Goal: Transaction & Acquisition: Purchase product/service

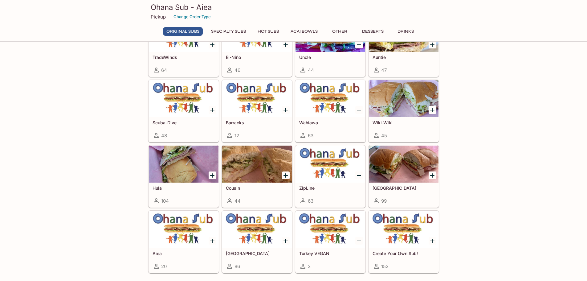
scroll to position [113, 0]
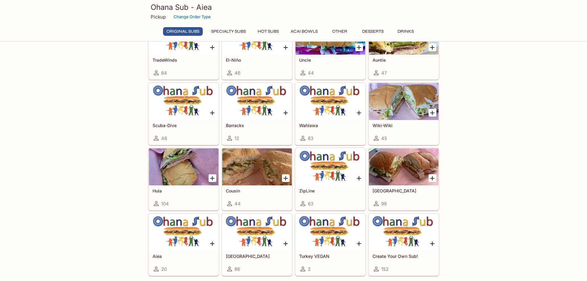
click at [430, 111] on icon "Add Wiki-Wiki" at bounding box center [432, 112] width 7 height 7
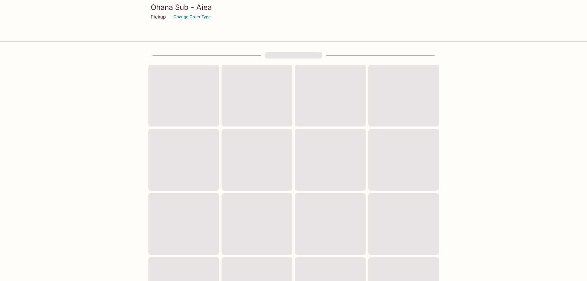
scroll to position [113, 0]
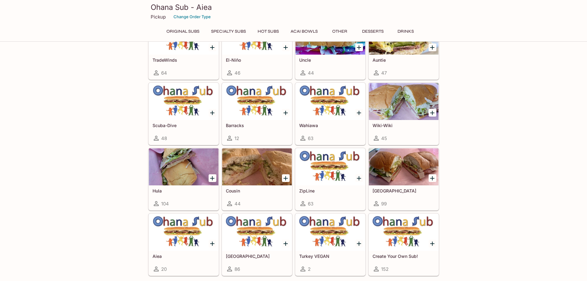
click at [432, 177] on icon "Add Manoa Falls" at bounding box center [432, 178] width 4 height 4
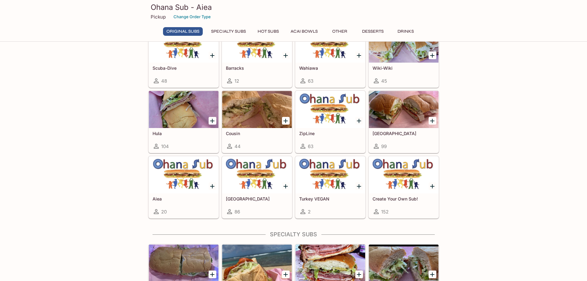
scroll to position [175, 0]
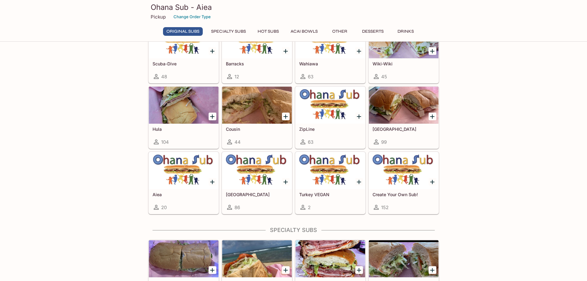
click at [285, 116] on icon "Add Cousin" at bounding box center [286, 116] width 4 height 4
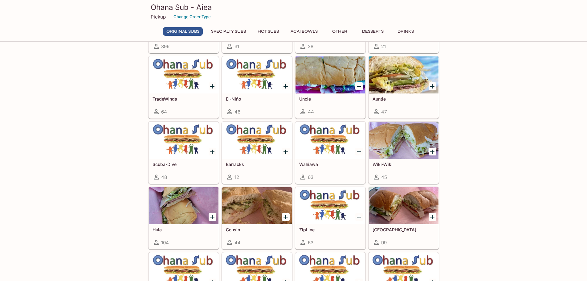
scroll to position [74, 0]
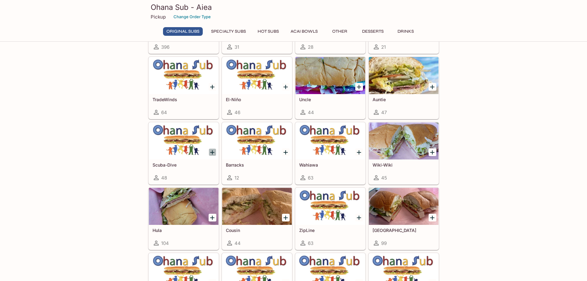
click at [211, 152] on icon "Add Scuba-Dive" at bounding box center [212, 152] width 4 height 4
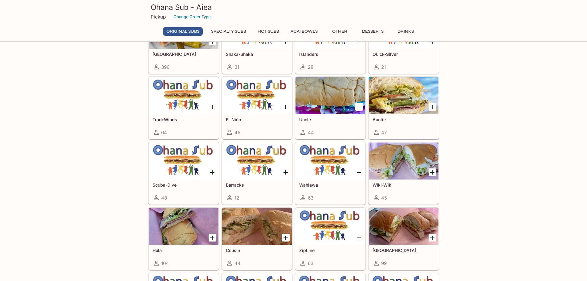
scroll to position [43, 0]
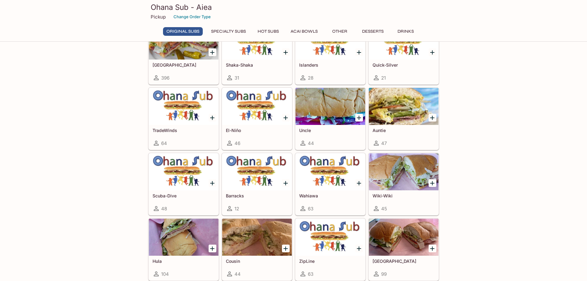
click at [358, 118] on icon "Add Uncle" at bounding box center [358, 117] width 7 height 7
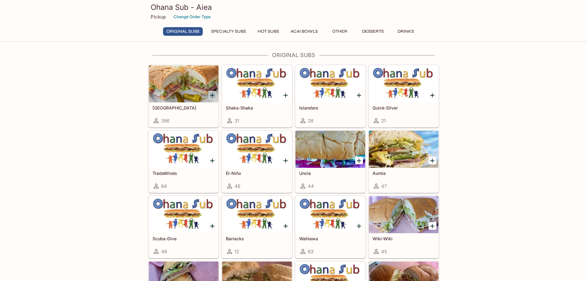
click at [211, 96] on icon "Add Italinano" at bounding box center [212, 95] width 7 height 7
click at [285, 95] on icon "Add Shaka-Shaka" at bounding box center [286, 95] width 4 height 4
click at [359, 95] on icon "Add Islanders" at bounding box center [359, 95] width 4 height 4
click at [435, 94] on icon "Add Quick-Silver" at bounding box center [432, 95] width 7 height 7
click at [212, 161] on icon "Add TradeWinds" at bounding box center [212, 160] width 4 height 4
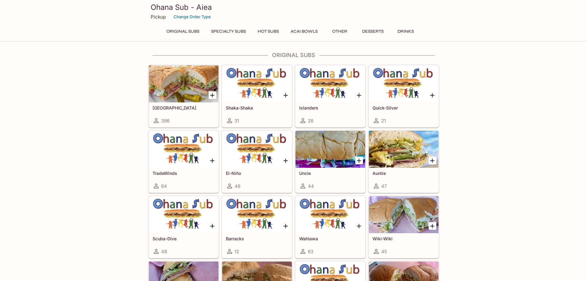
click at [286, 158] on icon "Add El-Niño" at bounding box center [285, 160] width 7 height 7
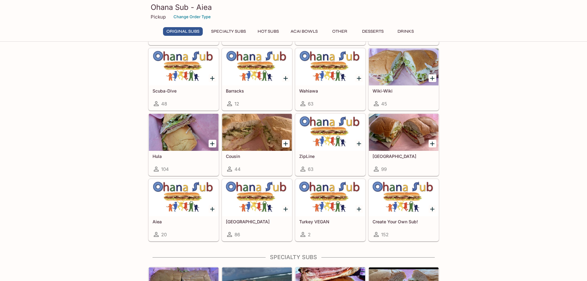
scroll to position [154, 0]
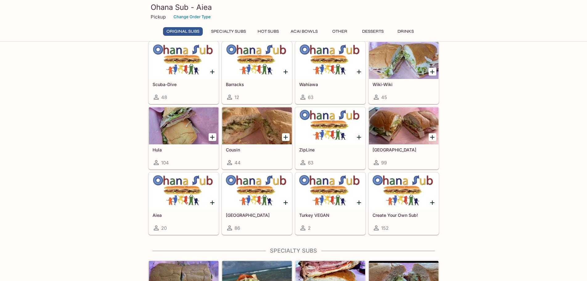
click at [211, 71] on icon "Add Scuba-Dive" at bounding box center [212, 71] width 7 height 7
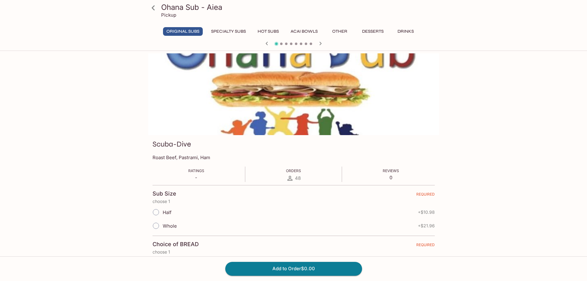
scroll to position [154, 0]
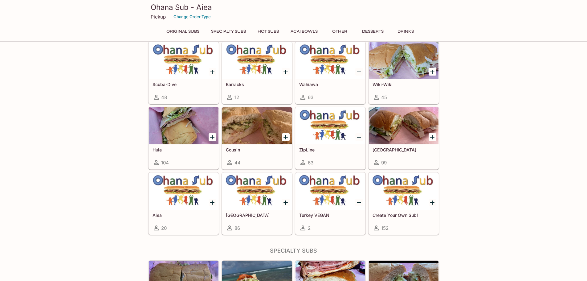
click at [285, 137] on icon "Add Cousin" at bounding box center [286, 137] width 4 height 4
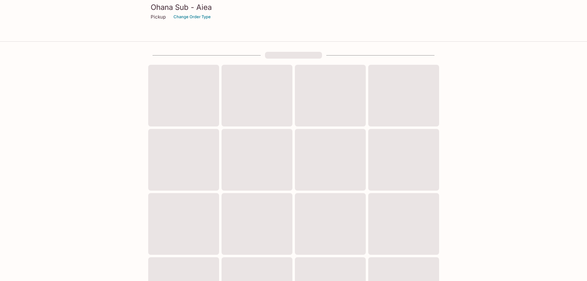
scroll to position [154, 0]
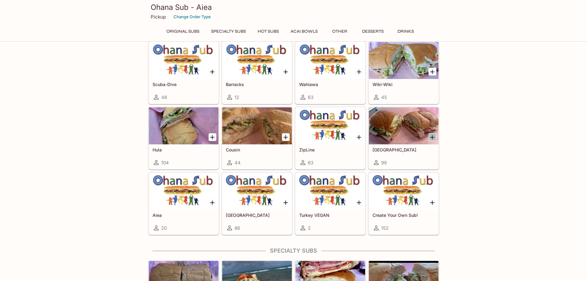
click at [430, 135] on icon "Add Manoa Falls" at bounding box center [432, 136] width 7 height 7
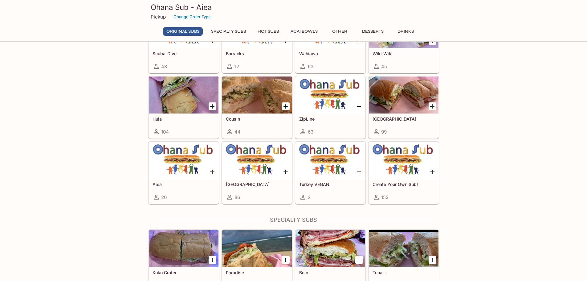
click at [360, 104] on icon "Add ZipLine" at bounding box center [358, 106] width 7 height 7
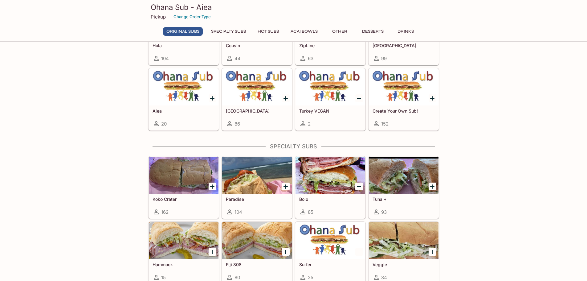
scroll to position [259, 0]
click at [210, 96] on icon "Add Aiea" at bounding box center [212, 97] width 7 height 7
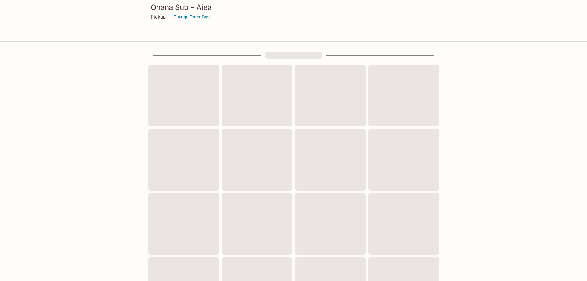
scroll to position [166, 0]
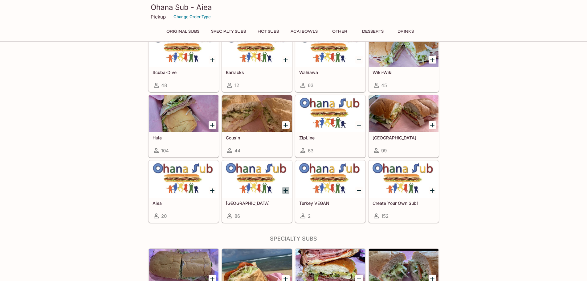
click at [286, 189] on icon "Add Turkey" at bounding box center [286, 190] width 4 height 4
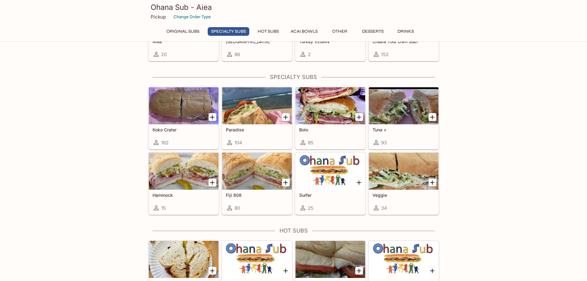
scroll to position [382, 0]
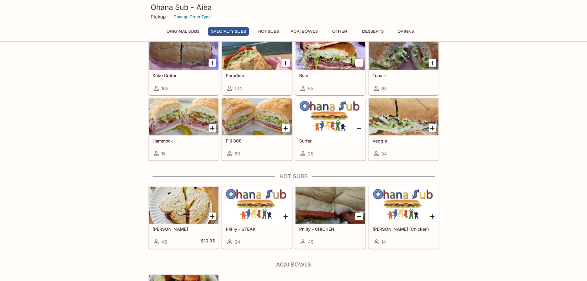
click at [357, 63] on icon "Add Bolo" at bounding box center [358, 62] width 7 height 7
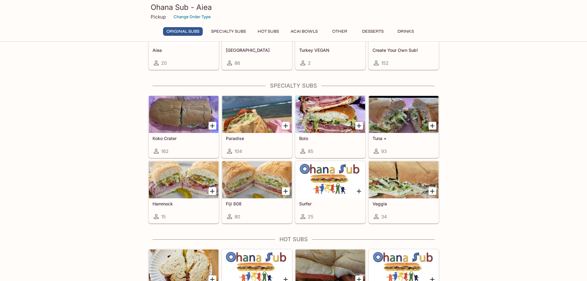
scroll to position [320, 0]
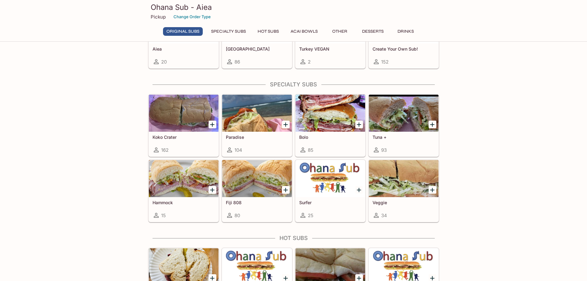
click at [210, 122] on icon "Add Koko Crater" at bounding box center [212, 124] width 7 height 7
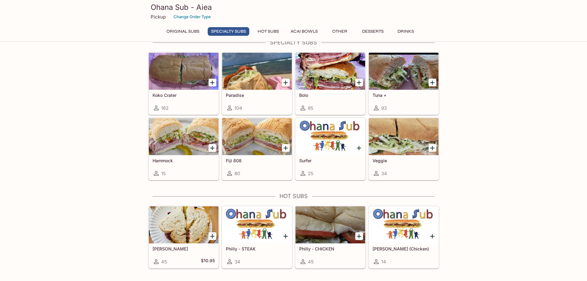
scroll to position [382, 0]
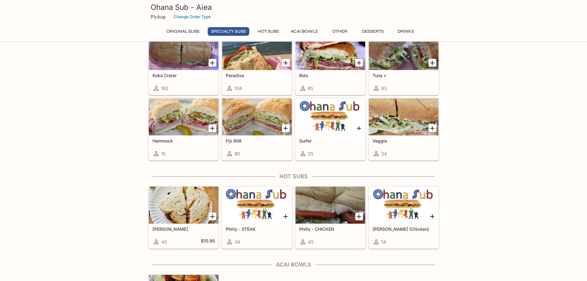
click at [283, 127] on icon "Add Fiji 808" at bounding box center [285, 128] width 7 height 7
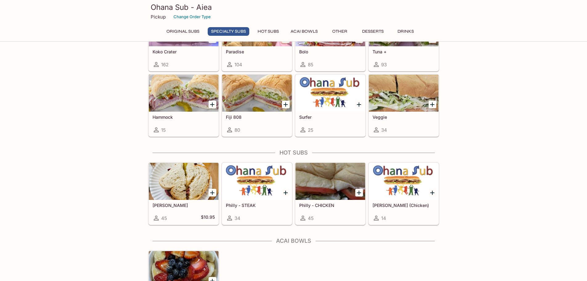
scroll to position [474, 0]
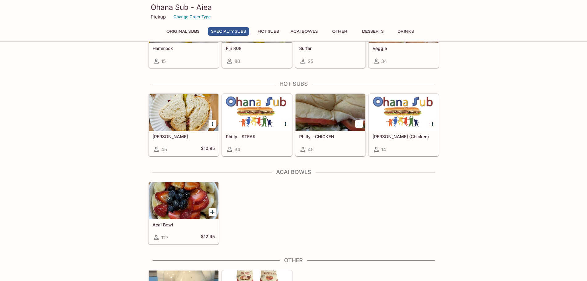
click at [287, 123] on icon "Add Philly - STEAK" at bounding box center [285, 123] width 7 height 7
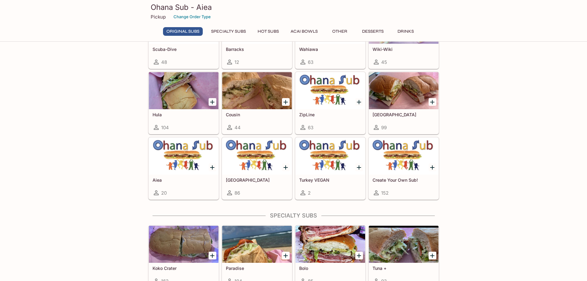
scroll to position [216, 0]
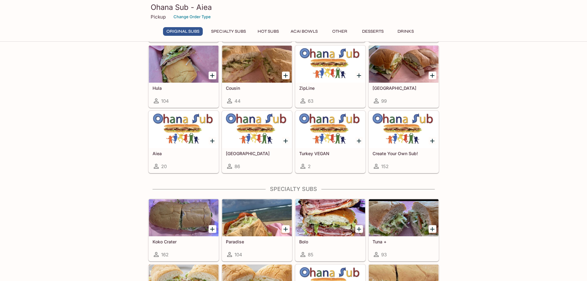
click at [433, 76] on icon "Add Manoa Falls" at bounding box center [432, 75] width 4 height 4
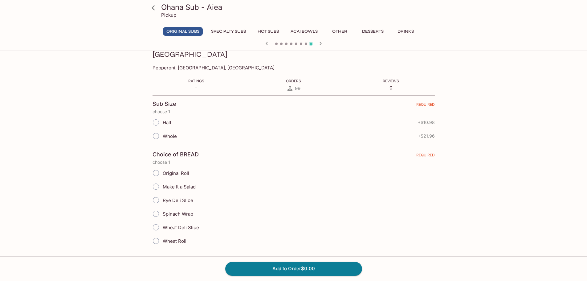
scroll to position [92, 0]
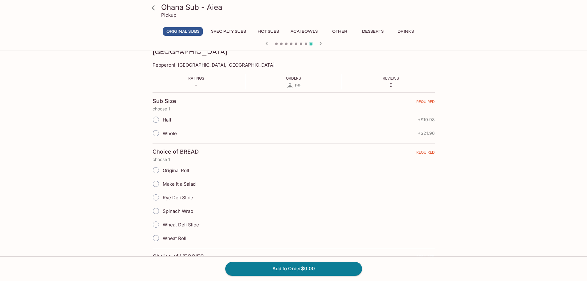
click at [158, 135] on input "Whole" at bounding box center [156, 133] width 13 height 13
radio input "true"
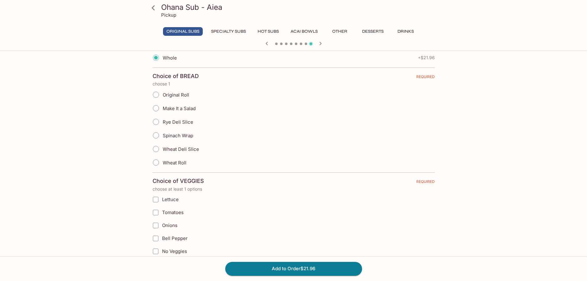
scroll to position [185, 0]
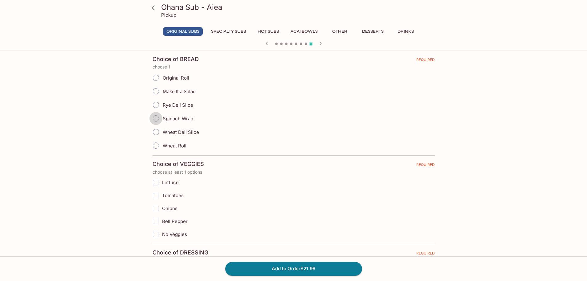
click at [154, 118] on input "Spinach Wrap" at bounding box center [156, 118] width 13 height 13
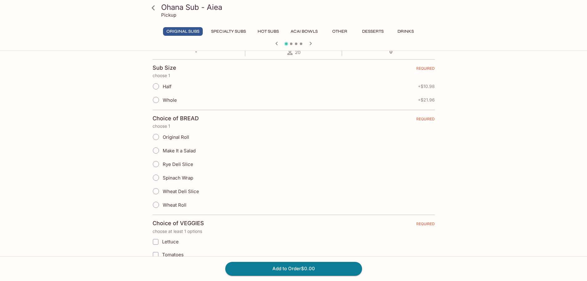
scroll to position [154, 0]
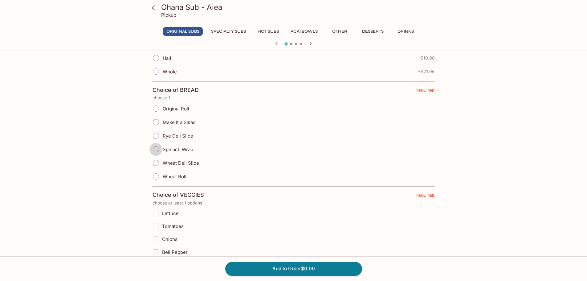
click at [158, 149] on input "Spinach Wrap" at bounding box center [156, 149] width 13 height 13
radio input "true"
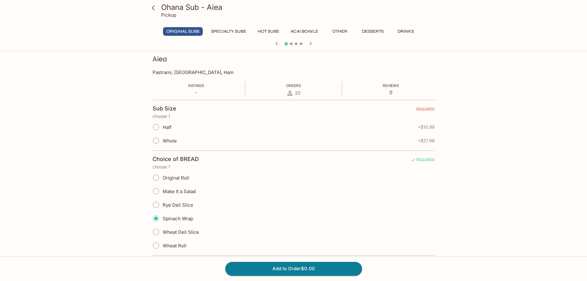
scroll to position [92, 0]
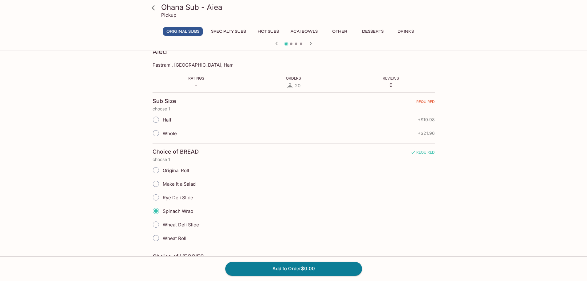
click at [157, 132] on input "Whole" at bounding box center [156, 133] width 13 height 13
radio input "true"
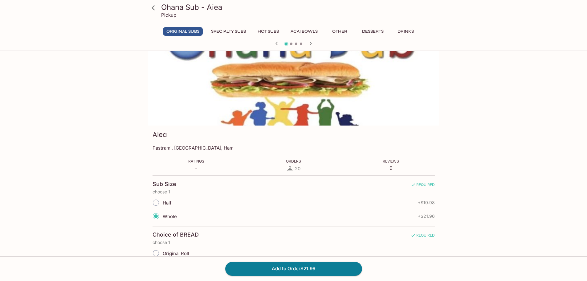
scroll to position [0, 0]
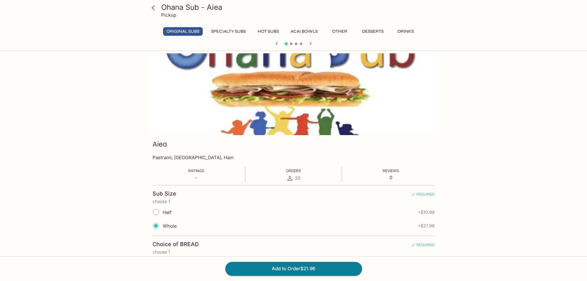
scroll to position [166, 0]
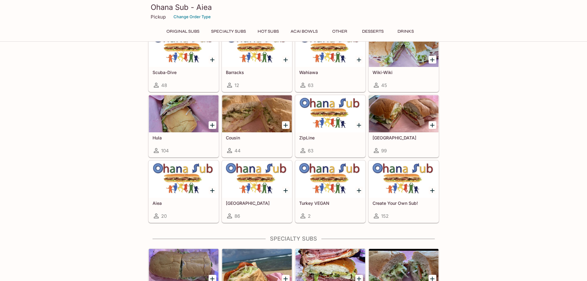
click at [432, 124] on icon "Add Manoa Falls" at bounding box center [432, 125] width 4 height 4
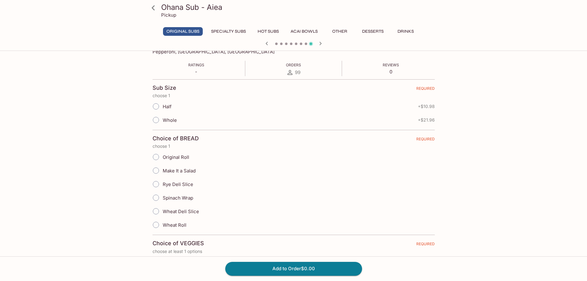
scroll to position [123, 0]
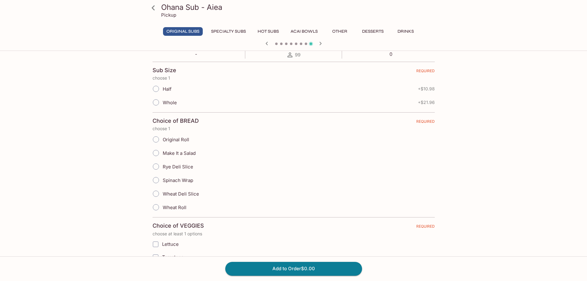
click at [156, 102] on input "Whole" at bounding box center [156, 102] width 13 height 13
radio input "true"
click at [157, 180] on input "Spinach Wrap" at bounding box center [156, 180] width 13 height 13
radio input "true"
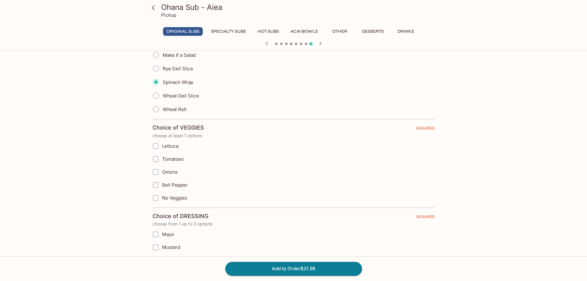
scroll to position [247, 0]
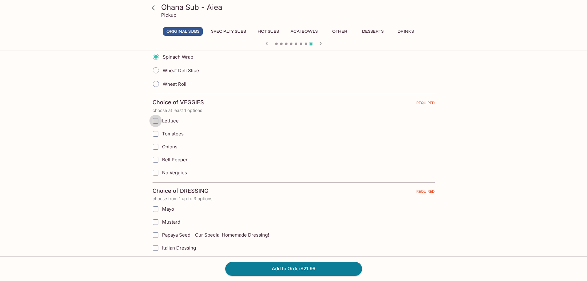
click at [157, 120] on input "Lettuce" at bounding box center [156, 121] width 12 height 12
checkbox input "true"
click at [156, 135] on input "Tomatoes" at bounding box center [156, 134] width 12 height 12
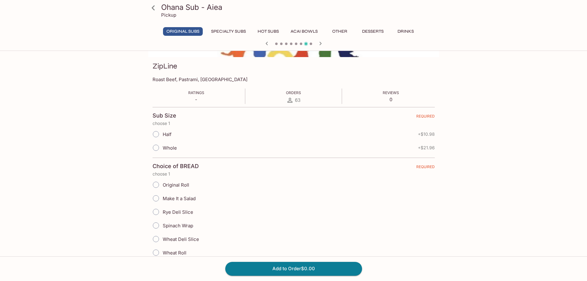
scroll to position [0, 0]
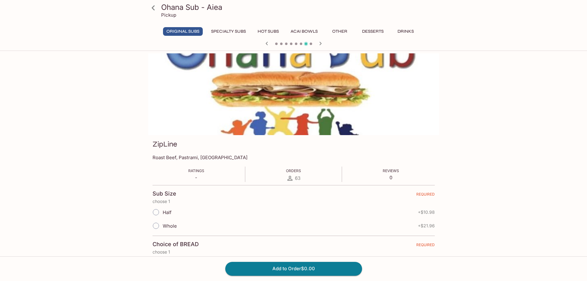
scroll to position [166, 0]
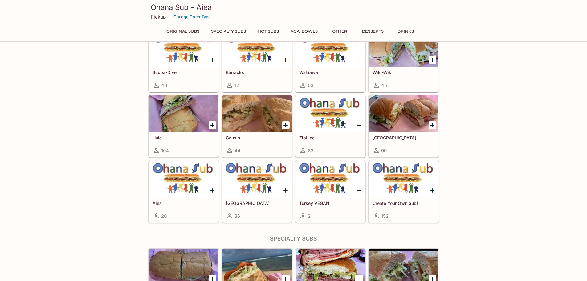
click at [432, 124] on icon "Add Manoa Falls" at bounding box center [432, 124] width 7 height 7
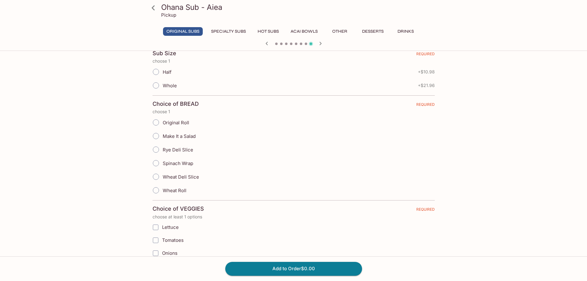
scroll to position [154, 0]
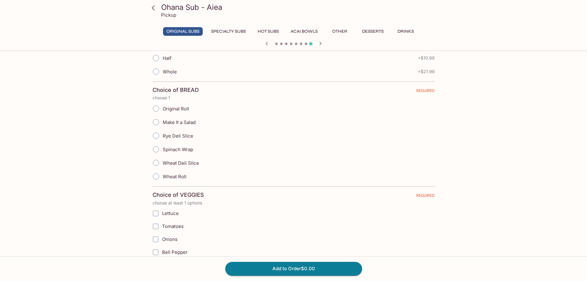
click at [154, 72] on input "Whole" at bounding box center [156, 71] width 13 height 13
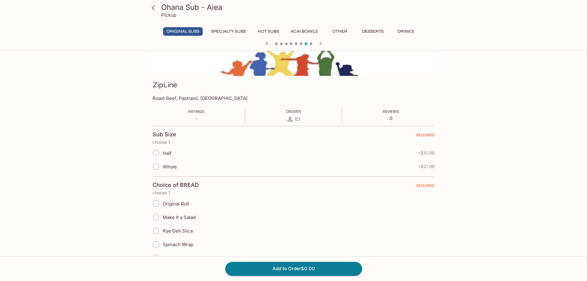
scroll to position [62, 0]
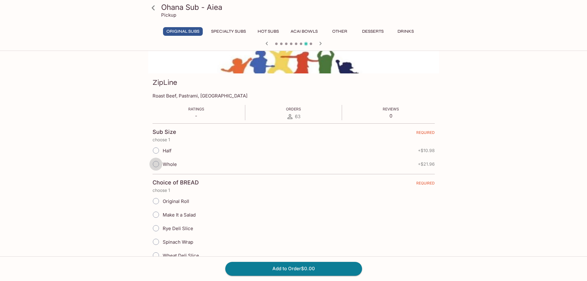
click at [154, 166] on input "Whole" at bounding box center [156, 164] width 13 height 13
radio input "true"
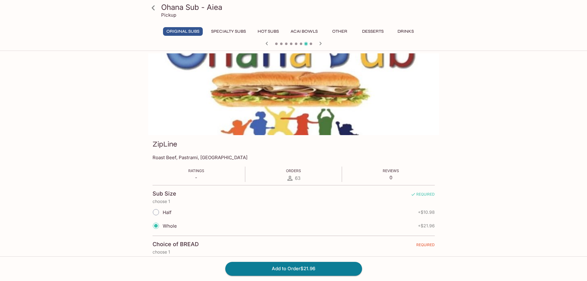
scroll to position [92, 0]
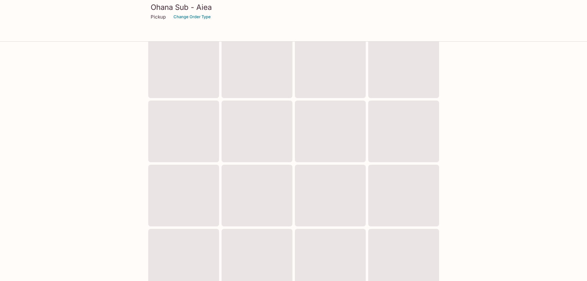
scroll to position [166, 0]
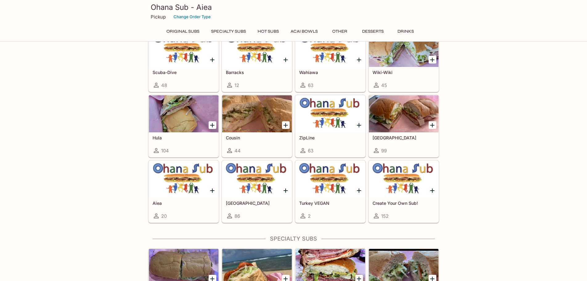
click at [407, 150] on div "99" at bounding box center [404, 150] width 62 height 7
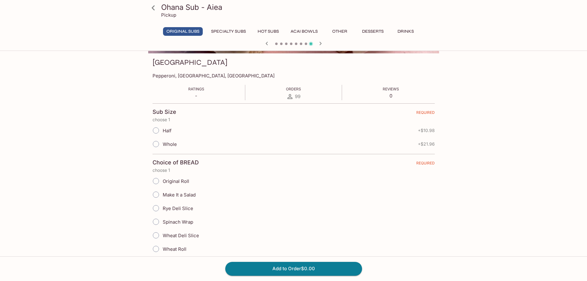
scroll to position [92, 0]
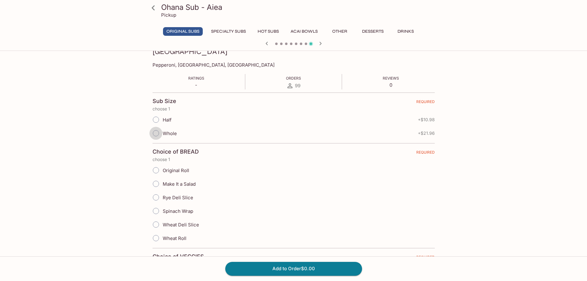
click at [153, 133] on input "Whole" at bounding box center [156, 133] width 13 height 13
radio input "true"
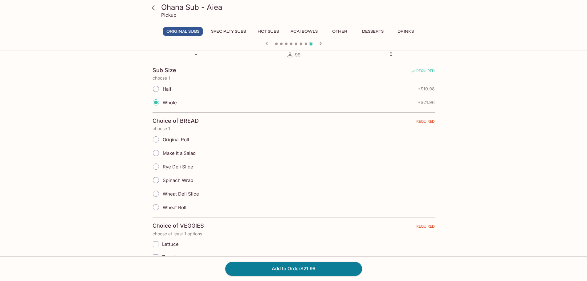
click at [158, 180] on input "Spinach Wrap" at bounding box center [156, 180] width 13 height 13
radio input "true"
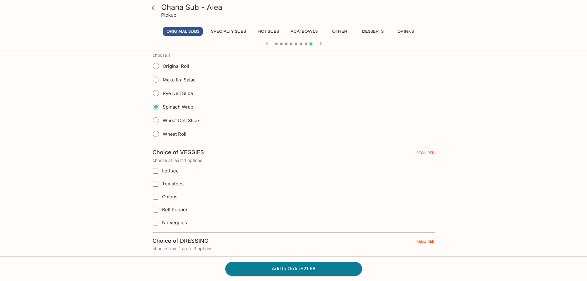
scroll to position [247, 0]
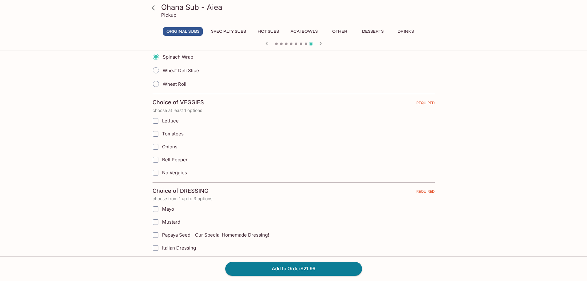
click at [156, 121] on input "Lettuce" at bounding box center [156, 121] width 12 height 12
checkbox input "true"
click at [155, 134] on input "Tomatoes" at bounding box center [156, 134] width 12 height 12
checkbox input "true"
click at [154, 146] on input "Onions" at bounding box center [156, 147] width 12 height 12
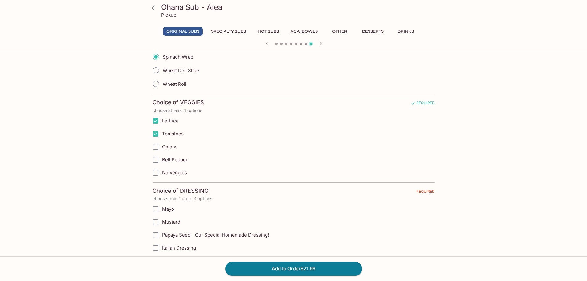
checkbox input "true"
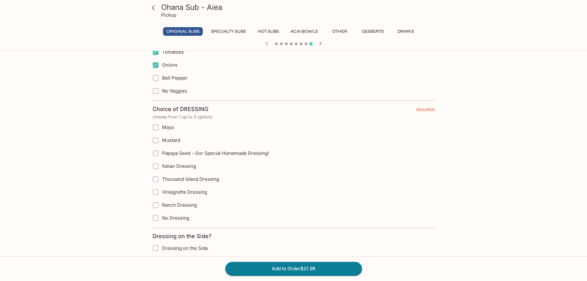
scroll to position [339, 0]
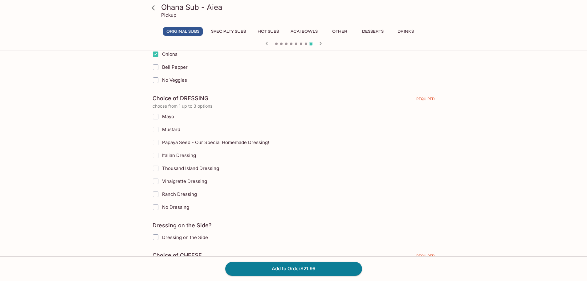
click at [155, 155] on input "Italian Dressing" at bounding box center [156, 155] width 12 height 12
checkbox input "true"
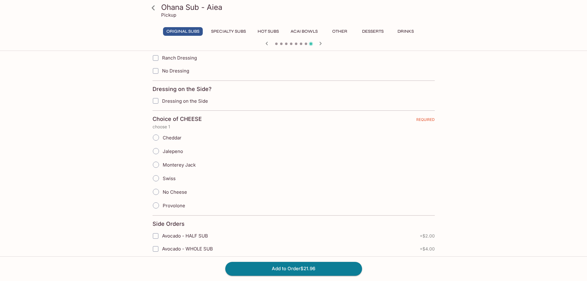
scroll to position [493, 0]
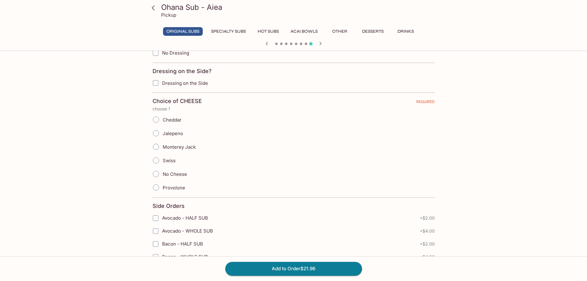
click at [155, 134] on input "Jalepeno" at bounding box center [156, 133] width 13 height 13
radio input "true"
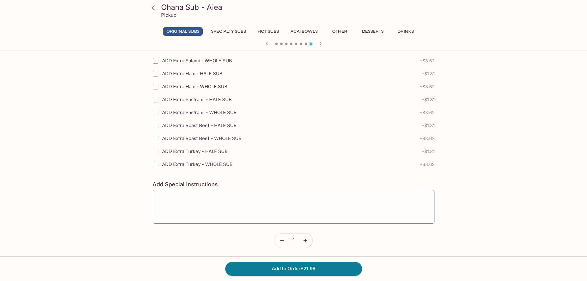
scroll to position [940, 0]
click at [295, 268] on button "Add to Order $21.96" at bounding box center [293, 269] width 137 height 14
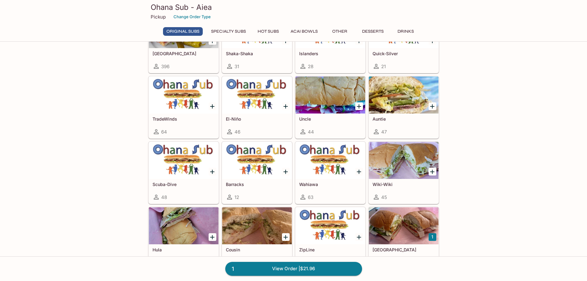
scroll to position [123, 0]
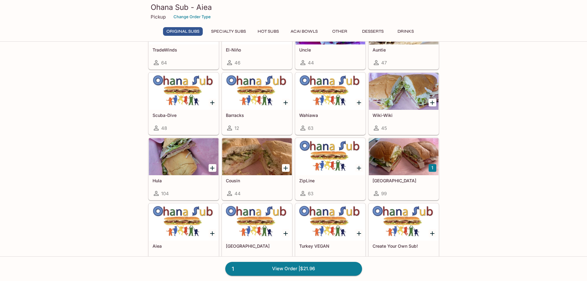
click at [255, 100] on div at bounding box center [257, 91] width 70 height 37
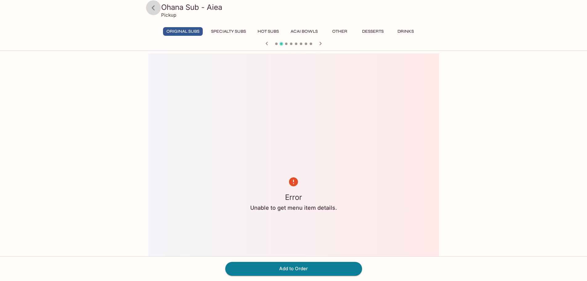
click at [155, 8] on icon at bounding box center [153, 7] width 11 height 11
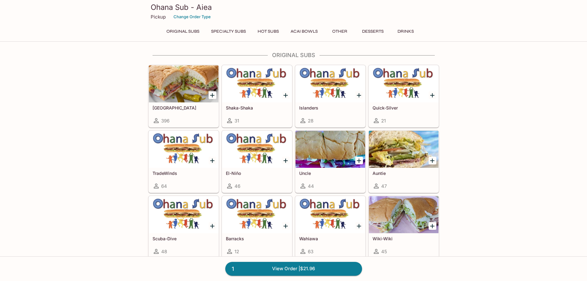
click at [262, 156] on div at bounding box center [257, 149] width 70 height 37
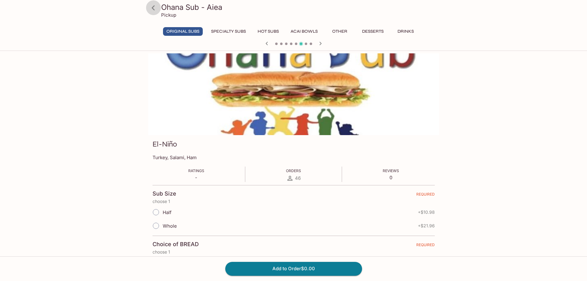
click at [154, 8] on icon at bounding box center [153, 7] width 11 height 11
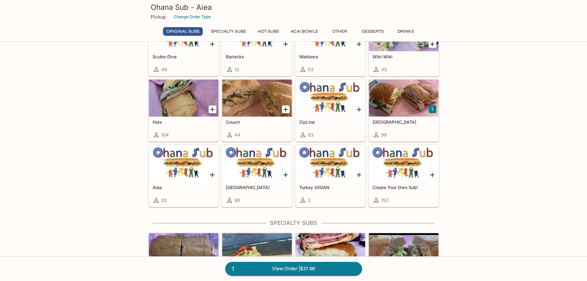
scroll to position [185, 0]
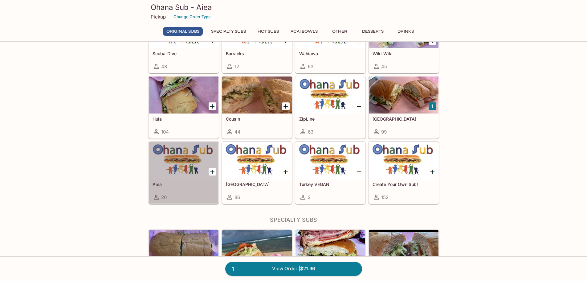
click at [199, 177] on div at bounding box center [184, 160] width 70 height 37
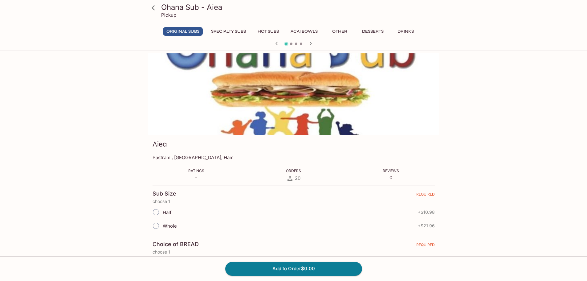
click at [157, 8] on icon at bounding box center [153, 7] width 11 height 11
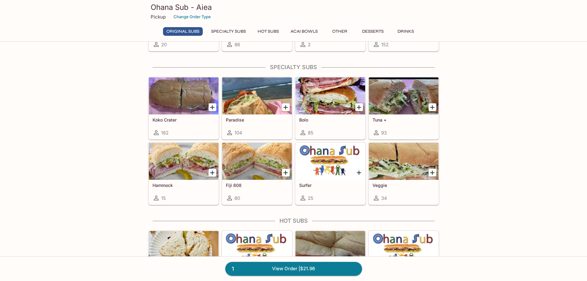
scroll to position [339, 0]
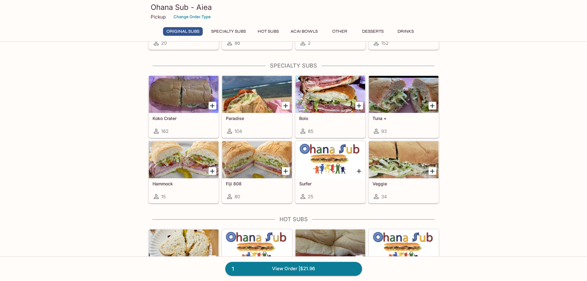
click at [331, 103] on div at bounding box center [331, 94] width 70 height 37
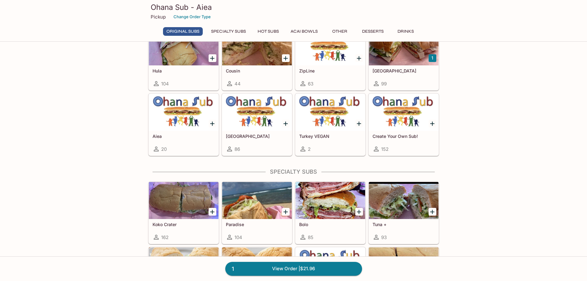
scroll to position [320, 0]
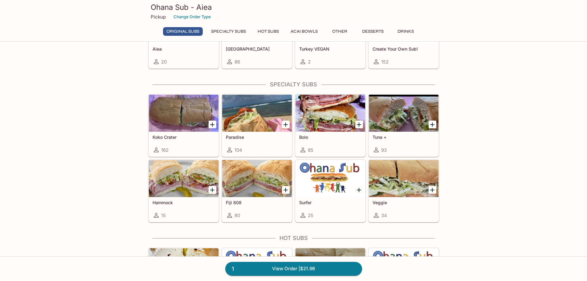
click at [181, 125] on div at bounding box center [184, 113] width 70 height 37
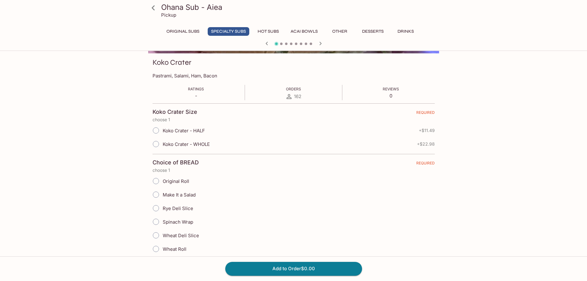
scroll to position [92, 0]
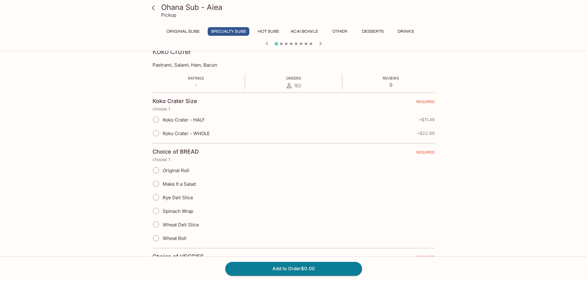
click at [159, 134] on input "Koko Crater - WHOLE" at bounding box center [156, 133] width 13 height 13
radio input "true"
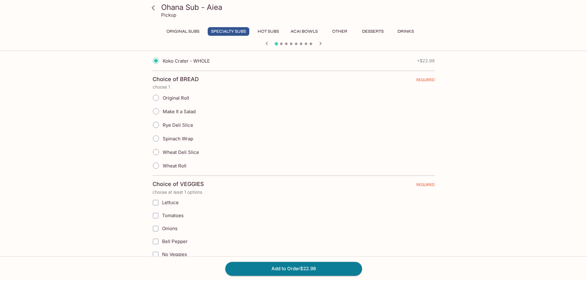
scroll to position [154, 0]
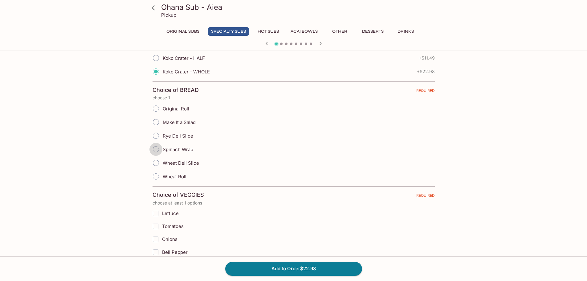
click at [155, 150] on input "Spinach Wrap" at bounding box center [156, 149] width 13 height 13
radio input "true"
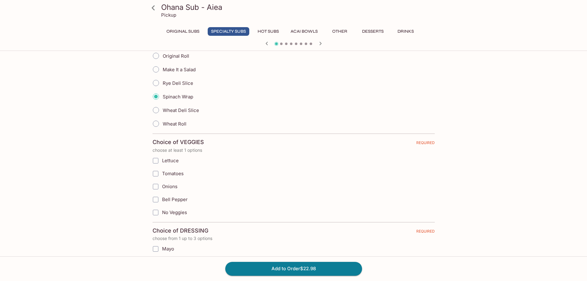
scroll to position [216, 0]
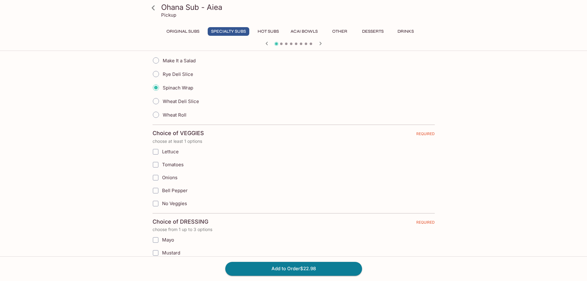
click at [154, 151] on input "Lettuce" at bounding box center [156, 151] width 12 height 12
checkbox input "true"
click at [157, 165] on input "Tomatoes" at bounding box center [156, 164] width 12 height 12
checkbox input "true"
click at [157, 178] on input "Onions" at bounding box center [156, 177] width 12 height 12
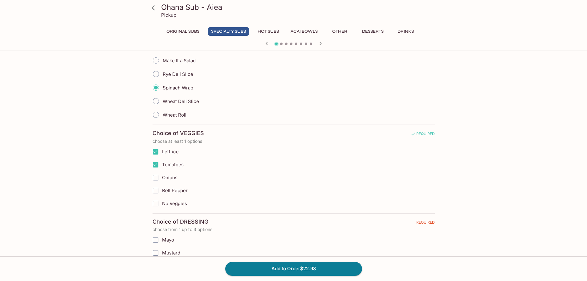
checkbox input "true"
click at [158, 192] on input "Bell Pepper" at bounding box center [156, 190] width 12 height 12
checkbox input "true"
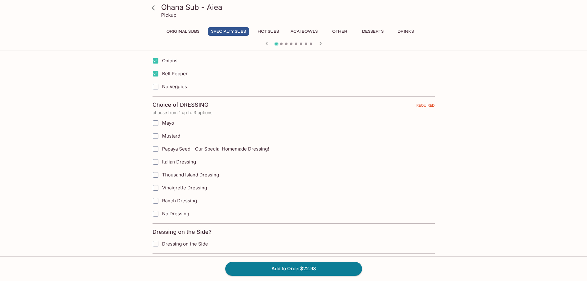
scroll to position [370, 0]
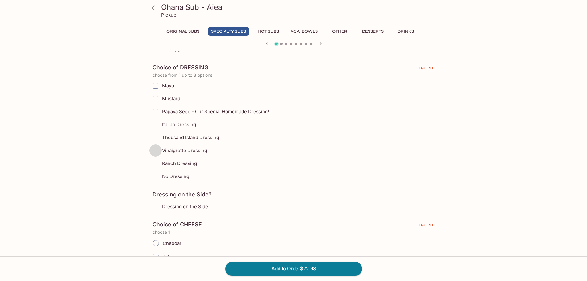
click at [159, 152] on input "Vinaigrette Dressing" at bounding box center [156, 150] width 12 height 12
checkbox input "true"
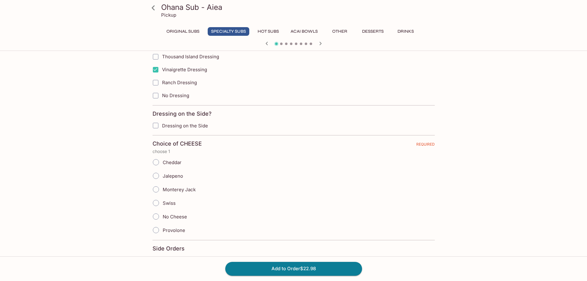
scroll to position [462, 0]
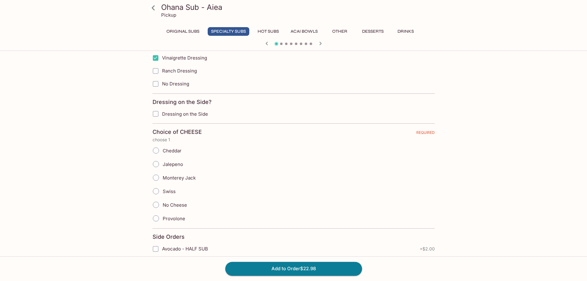
click at [155, 166] on input "Jalepeno" at bounding box center [156, 164] width 13 height 13
radio input "true"
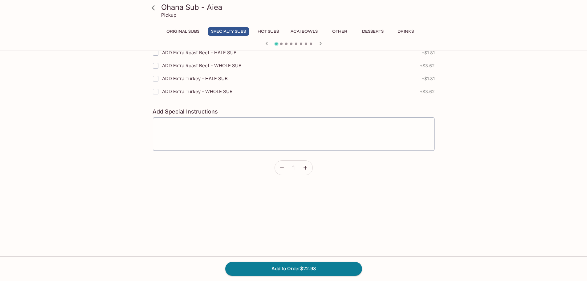
scroll to position [1017, 0]
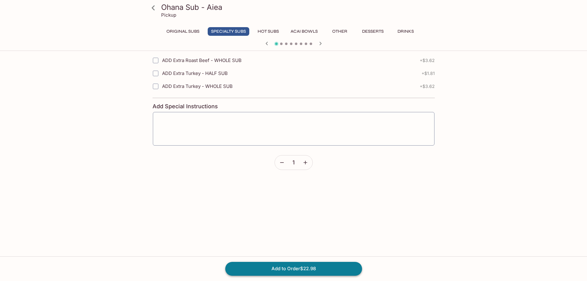
click at [304, 269] on button "Add to Order $22.98" at bounding box center [293, 269] width 137 height 14
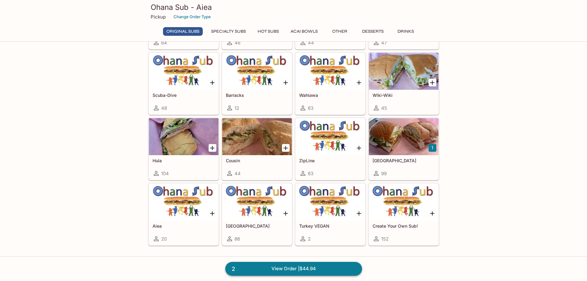
scroll to position [154, 0]
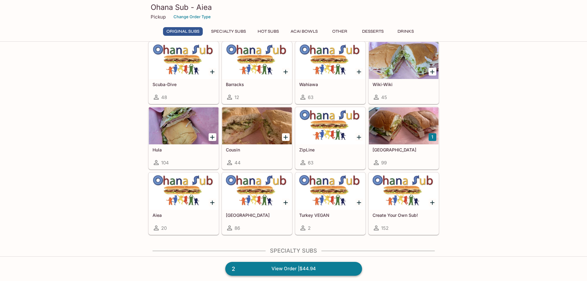
click at [287, 269] on link "2 View Order | $44.94" at bounding box center [293, 269] width 137 height 14
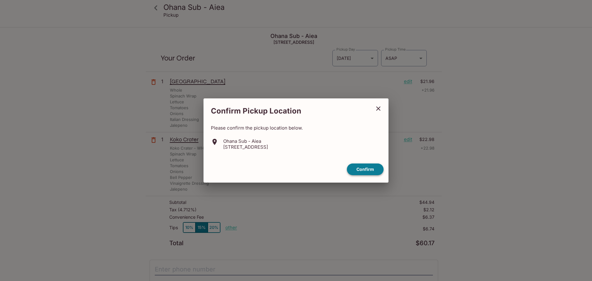
click at [359, 169] on button "Confirm" at bounding box center [365, 169] width 37 height 12
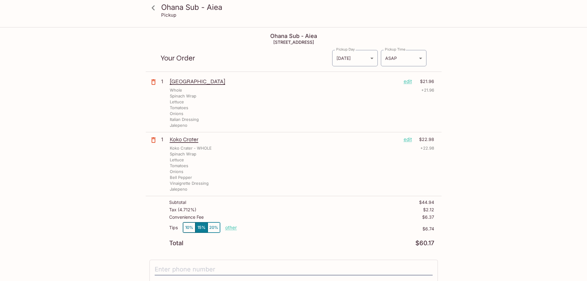
click at [152, 80] on icon "button" at bounding box center [153, 82] width 4 height 6
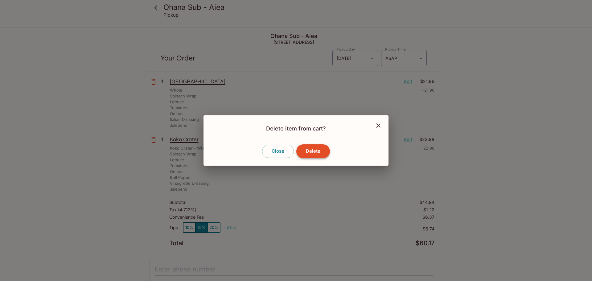
click at [314, 152] on button "Delete" at bounding box center [313, 151] width 34 height 14
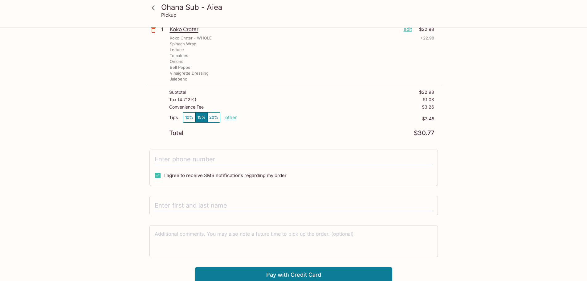
scroll to position [54, 0]
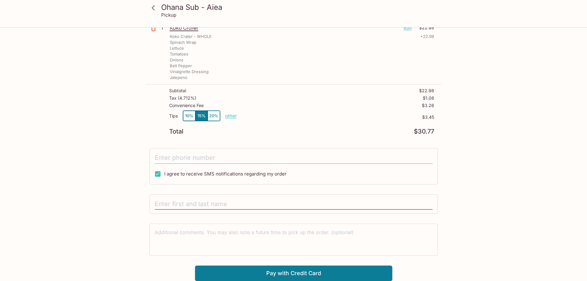
click at [206, 156] on input "tel" at bounding box center [294, 158] width 278 height 12
type input "[PHONE_NUMBER]"
click at [224, 204] on input "text" at bounding box center [294, 204] width 278 height 12
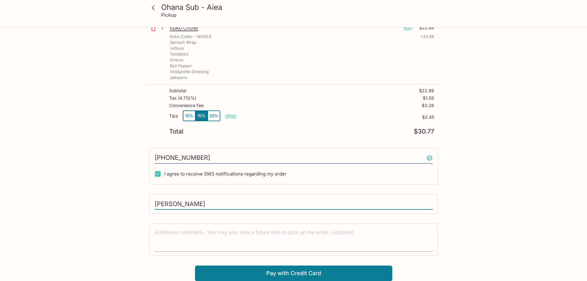
type input "[PERSON_NAME]"
click at [255, 230] on textarea at bounding box center [294, 239] width 278 height 21
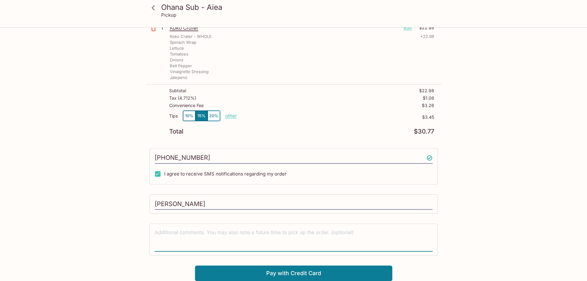
click at [199, 235] on textarea at bounding box center [294, 239] width 278 height 21
type textarea "M"
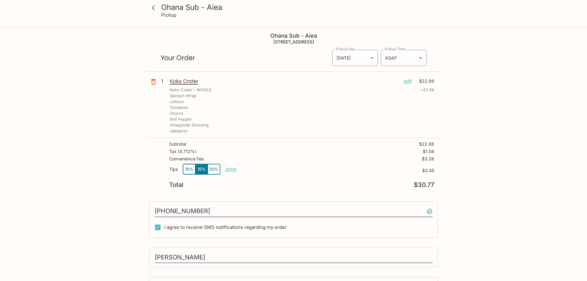
scroll to position [0, 0]
type textarea "Pick up by [PERSON_NAME] or [PERSON_NAME] (Spectrum)"
click at [191, 169] on button "10%" at bounding box center [189, 169] width 12 height 10
click at [204, 170] on button "15%" at bounding box center [201, 169] width 12 height 10
click at [408, 82] on p "edit" at bounding box center [408, 81] width 8 height 7
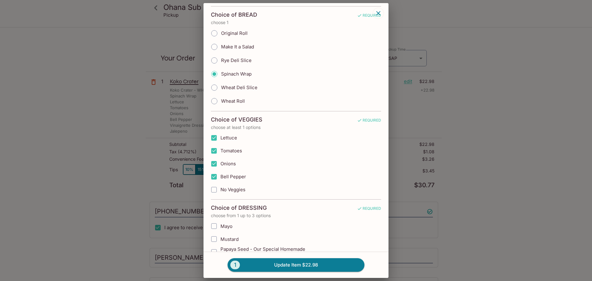
scroll to position [92, 0]
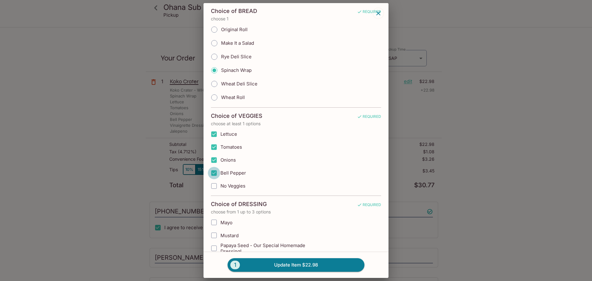
click at [214, 173] on input "Bell Pepper" at bounding box center [214, 173] width 12 height 12
checkbox input "false"
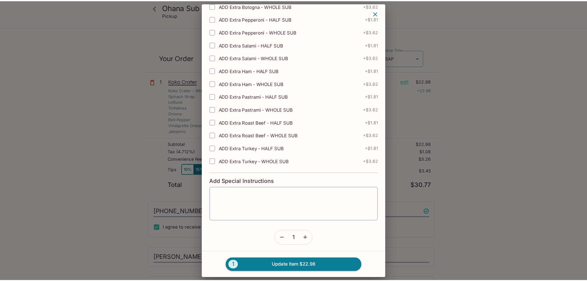
scroll to position [829, 0]
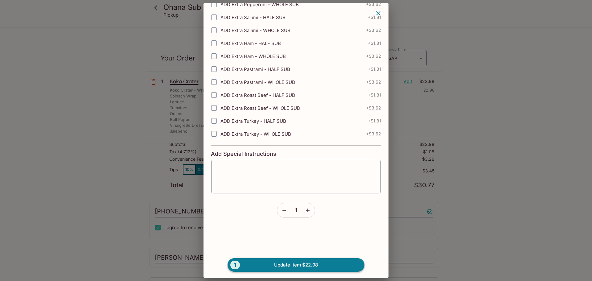
click at [293, 265] on button "1 Update Item $22.98" at bounding box center [295, 265] width 137 height 14
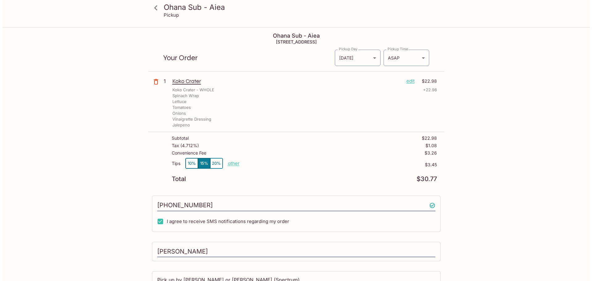
scroll to position [0, 0]
click at [410, 81] on p "edit" at bounding box center [408, 81] width 8 height 7
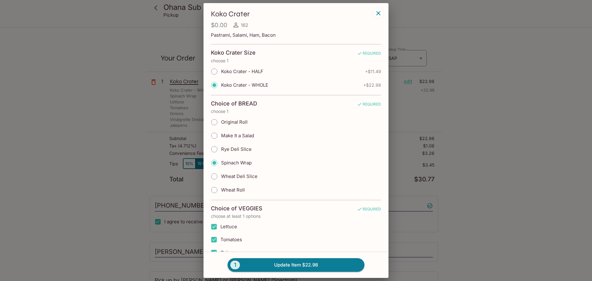
click at [215, 72] on input "Koko Crater - HALF" at bounding box center [214, 71] width 13 height 13
radio input "true"
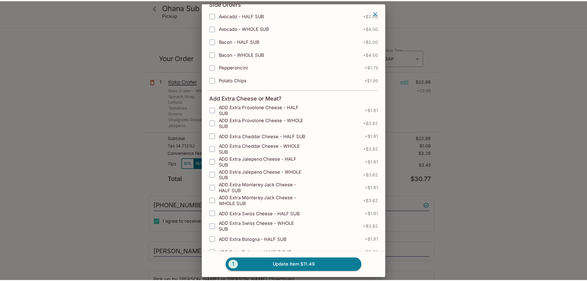
scroll to position [462, 0]
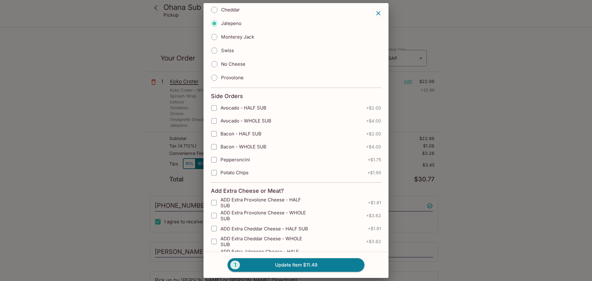
click at [215, 174] on input "Potato Chips" at bounding box center [214, 172] width 12 height 12
checkbox input "true"
click at [309, 264] on button "1 Update Item $13.44" at bounding box center [295, 265] width 137 height 14
radio input "true"
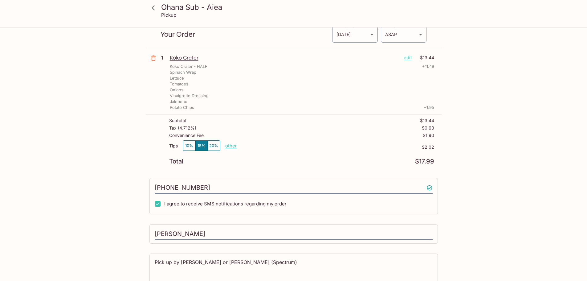
scroll to position [54, 0]
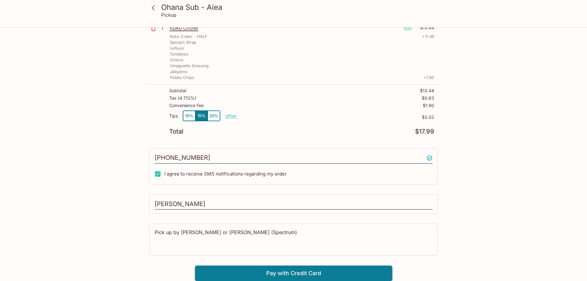
click at [283, 272] on button "Pay with Credit Card" at bounding box center [293, 272] width 197 height 15
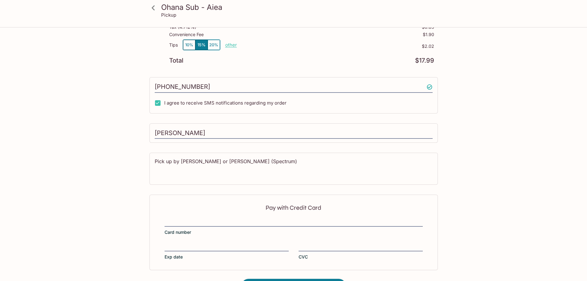
scroll to position [146, 0]
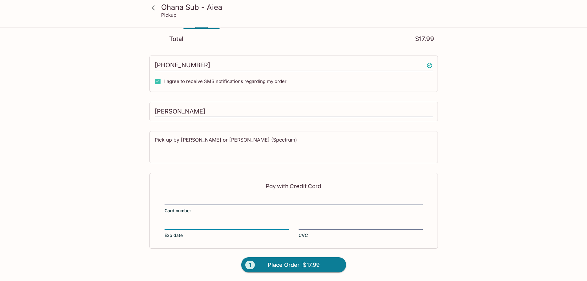
click at [334, 220] on div "Pay with Credit Card Card number Exp date CVC" at bounding box center [294, 210] width 289 height 75
click at [295, 264] on span "Place Order | $17.99" at bounding box center [294, 265] width 52 height 10
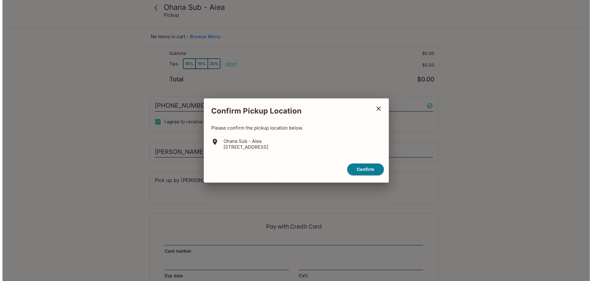
scroll to position [54, 0]
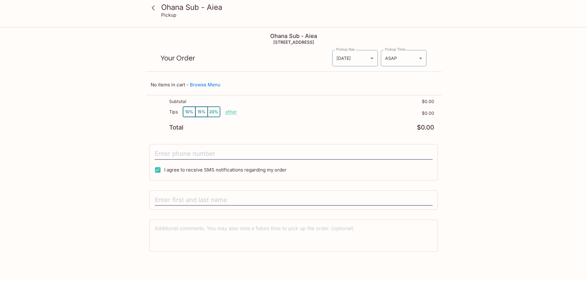
drag, startPoint x: 110, startPoint y: 151, endPoint x: 117, endPoint y: 151, distance: 7.1
click at [110, 151] on div "Ohana Sub - Aiea Pickup Ohana Sub - Aiea 98-[STREET_ADDRESS] Your Order Pickup …" at bounding box center [293, 140] width 395 height 224
click at [152, 9] on icon at bounding box center [153, 7] width 11 height 11
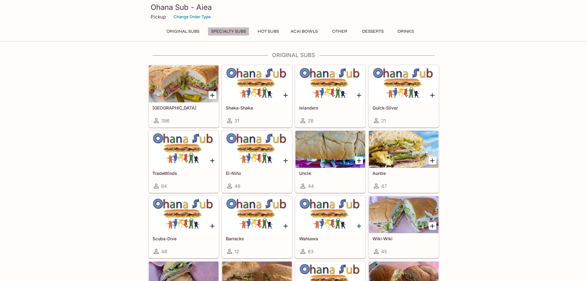
click at [235, 30] on button "Specialty Subs" at bounding box center [229, 31] width 42 height 9
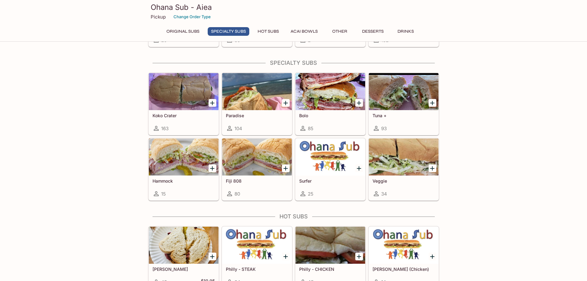
scroll to position [349, 0]
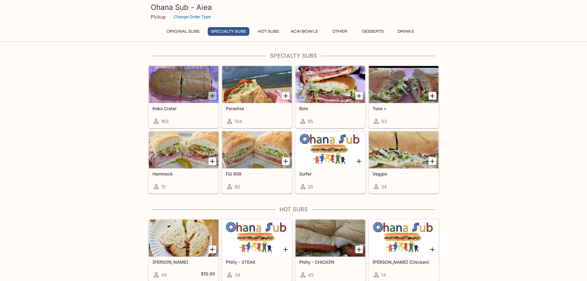
click at [214, 95] on icon "Add Koko Crater" at bounding box center [212, 95] width 7 height 7
